Goal: Navigation & Orientation: Find specific page/section

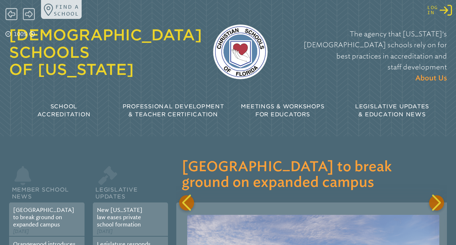
click at [445, 12] on icon "Log in or Create Account" at bounding box center [446, 10] width 12 height 12
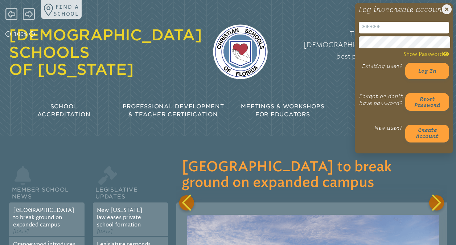
click at [393, 33] on input "email" at bounding box center [404, 28] width 90 height 12
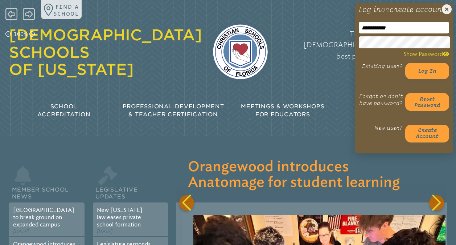
scroll to position [0, 274]
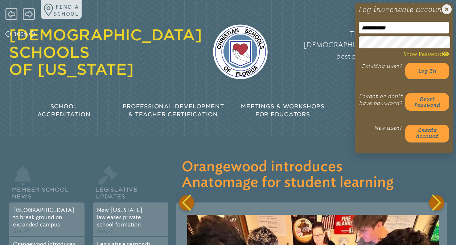
type input "**********"
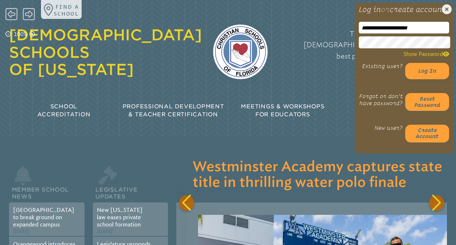
scroll to position [0, 822]
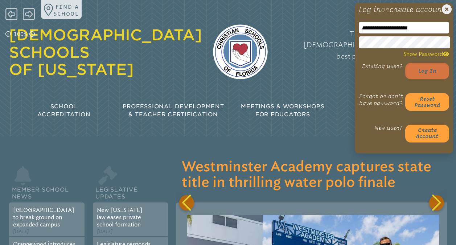
click at [428, 79] on button "Log in" at bounding box center [427, 71] width 44 height 16
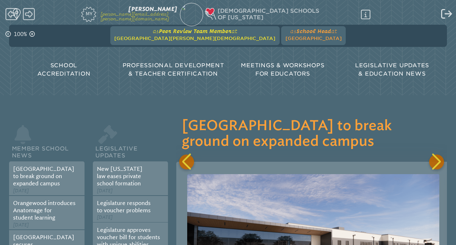
click at [216, 35] on span "at [GEOGRAPHIC_DATA][PERSON_NAME][DEMOGRAPHIC_DATA]" at bounding box center [194, 34] width 161 height 13
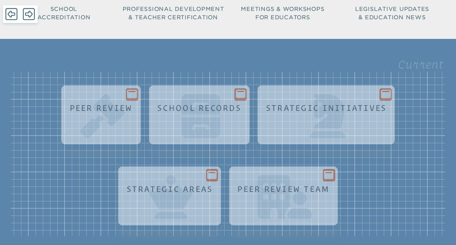
scroll to position [57, 0]
